Goal: Check status: Check status

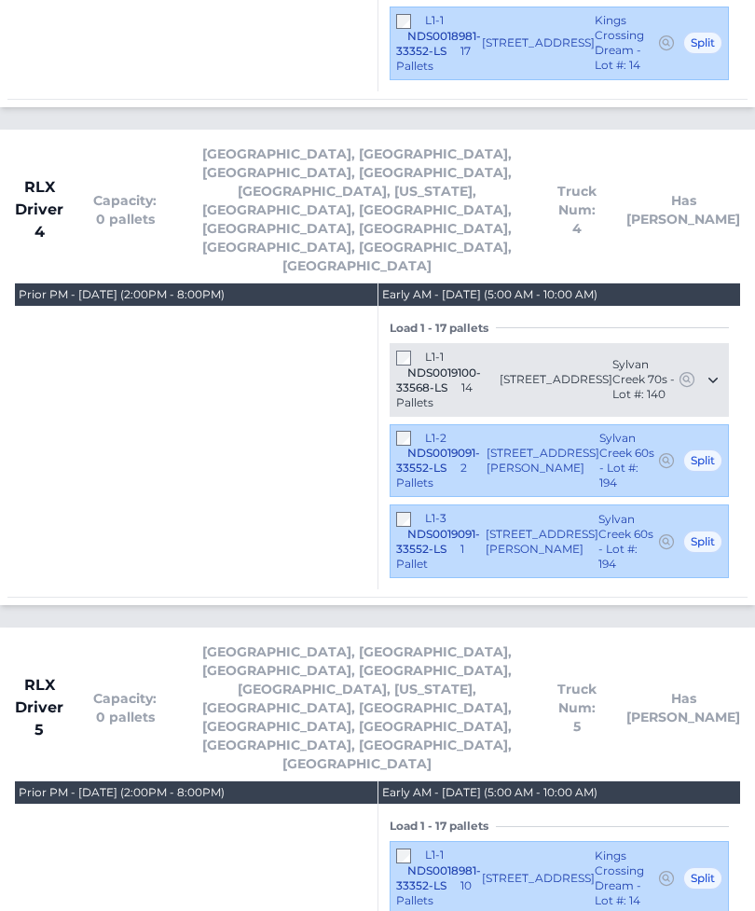
scroll to position [4330, 0]
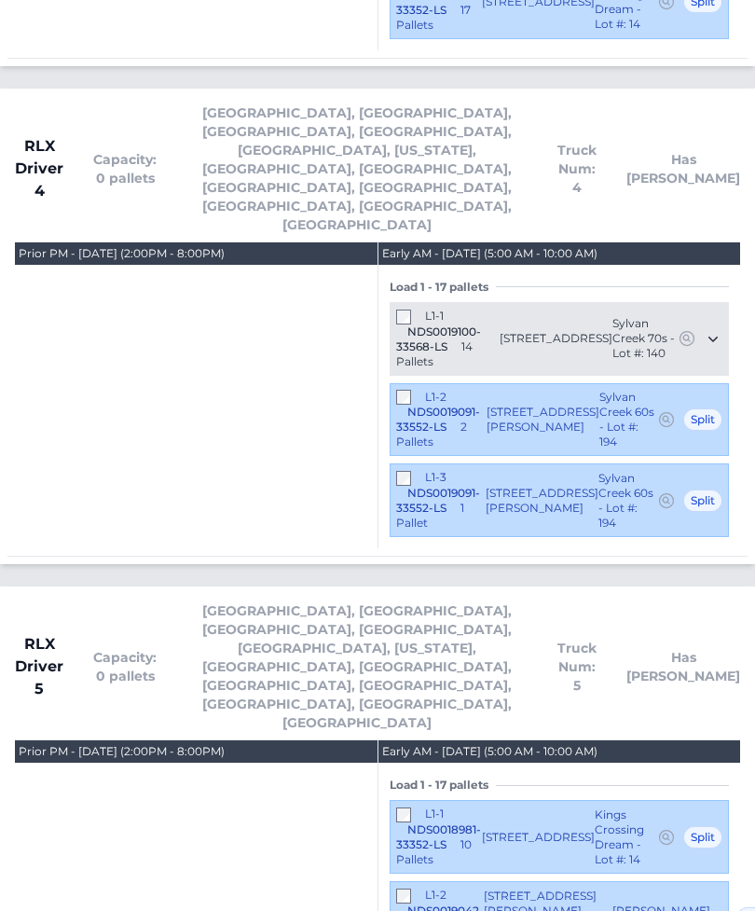
scroll to position [4390, 0]
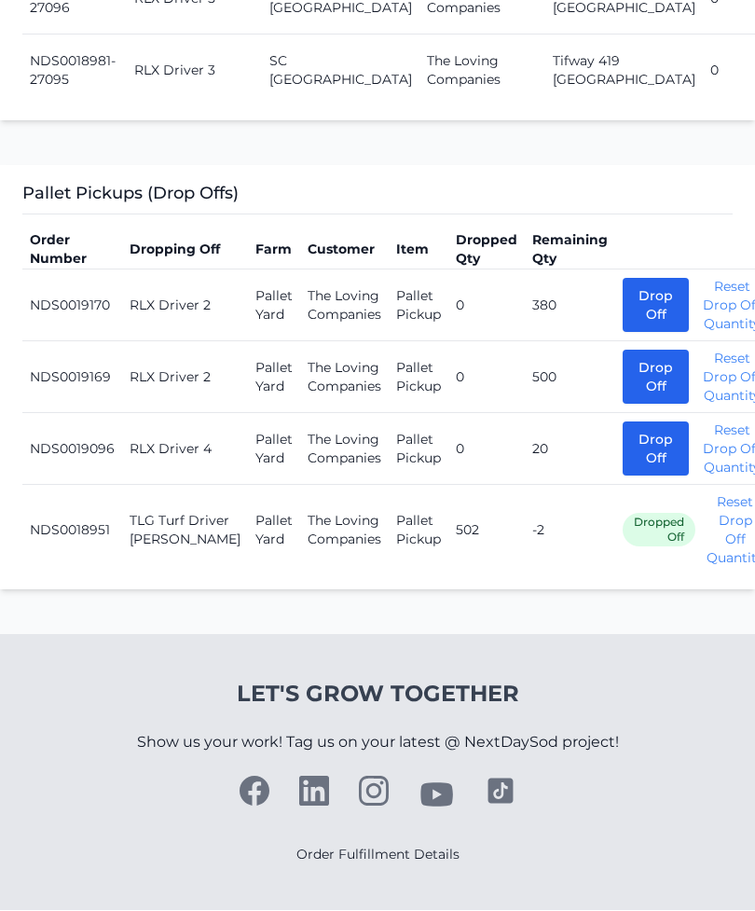
scroll to position [3923, 0]
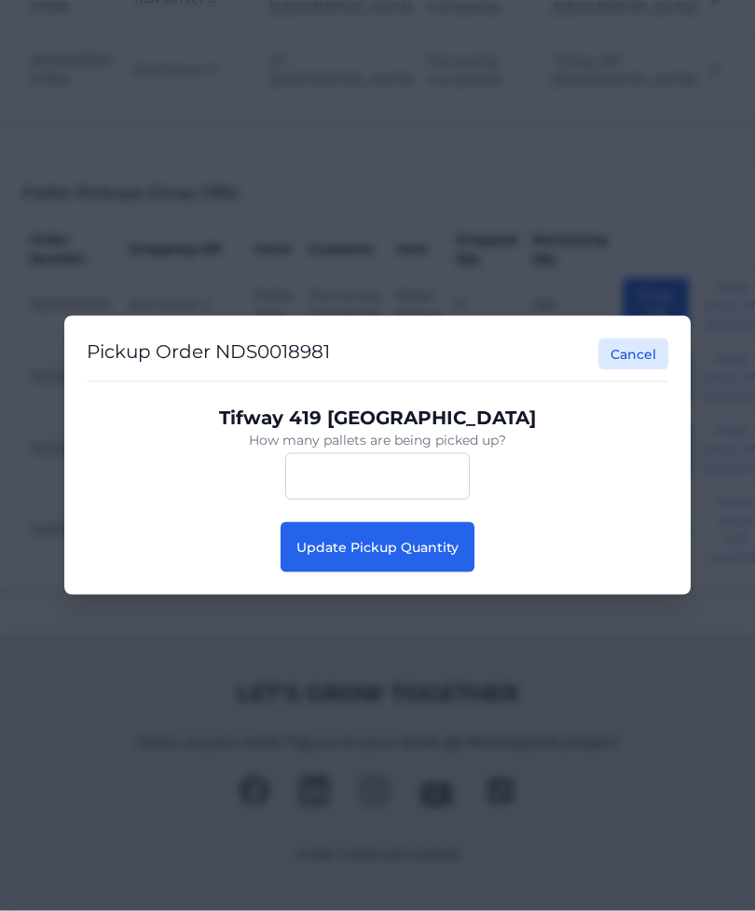
scroll to position [3924, 0]
click at [364, 543] on span "Update Pickup Quantity" at bounding box center [377, 547] width 162 height 17
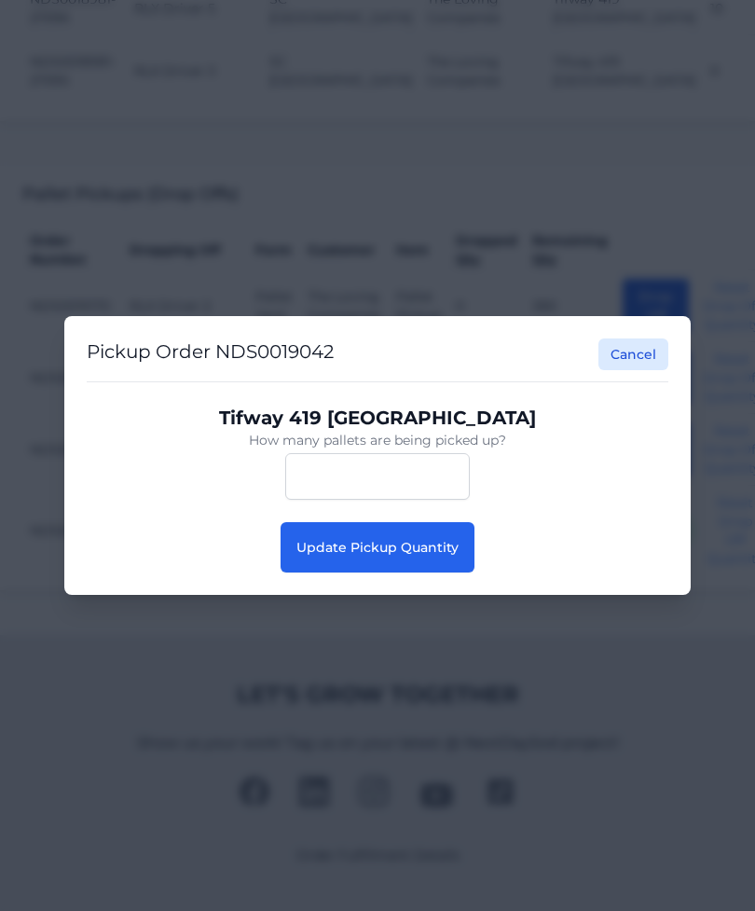
click at [310, 546] on span "Update Pickup Quantity" at bounding box center [377, 547] width 162 height 17
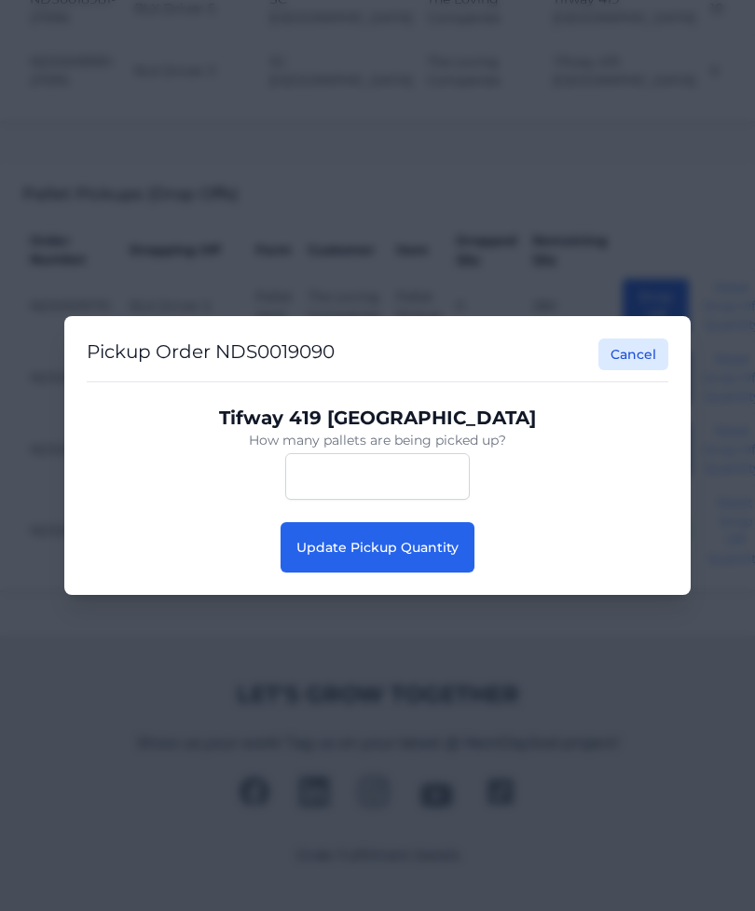
click at [354, 556] on span "Update Pickup Quantity" at bounding box center [377, 547] width 162 height 17
